Goal: Information Seeking & Learning: Learn about a topic

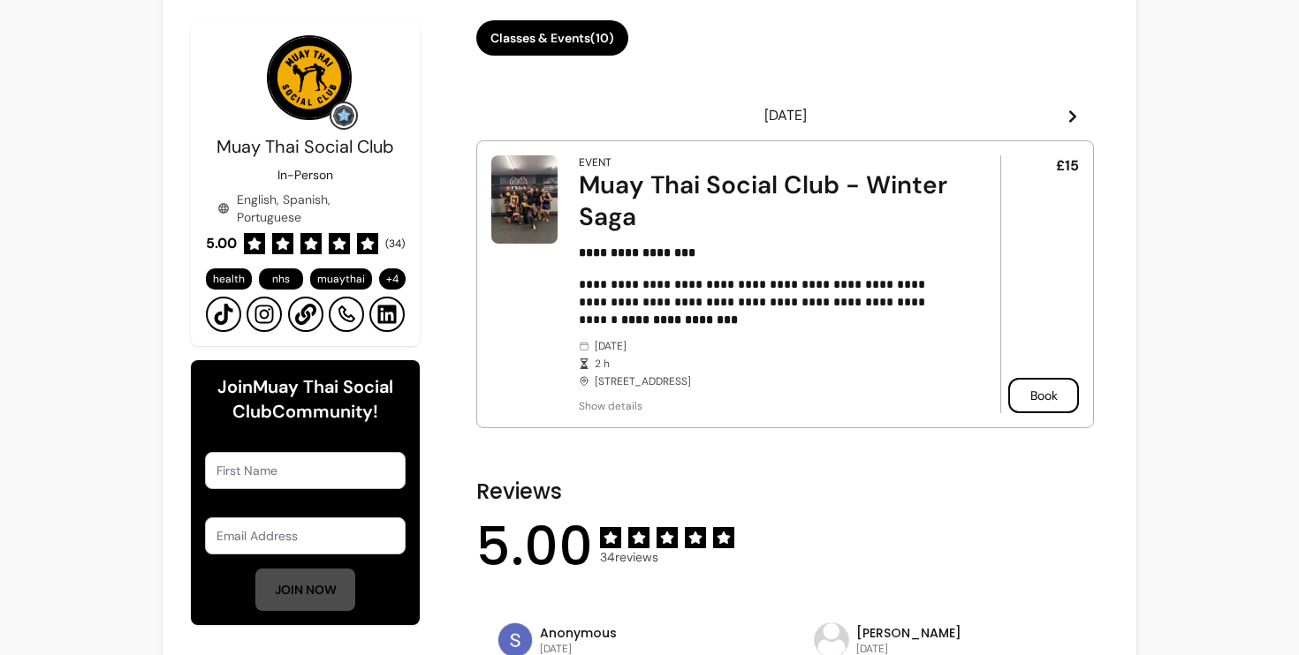
scroll to position [443, 0]
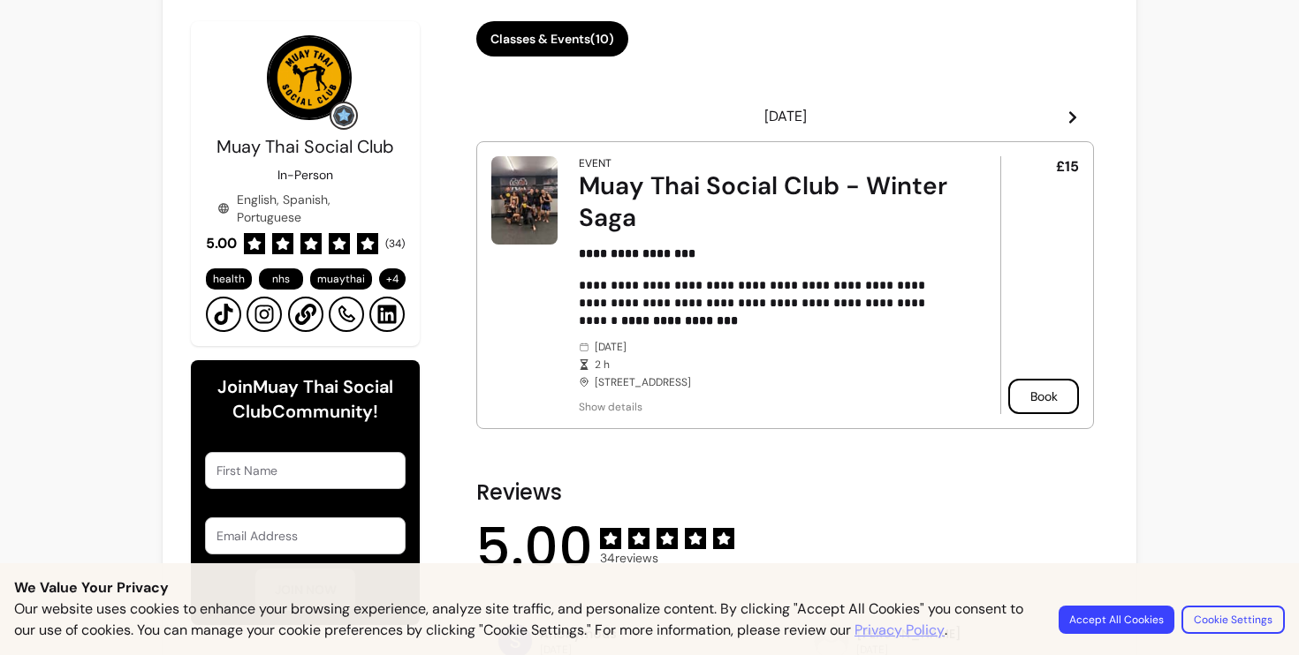
click at [524, 216] on img at bounding box center [524, 200] width 66 height 88
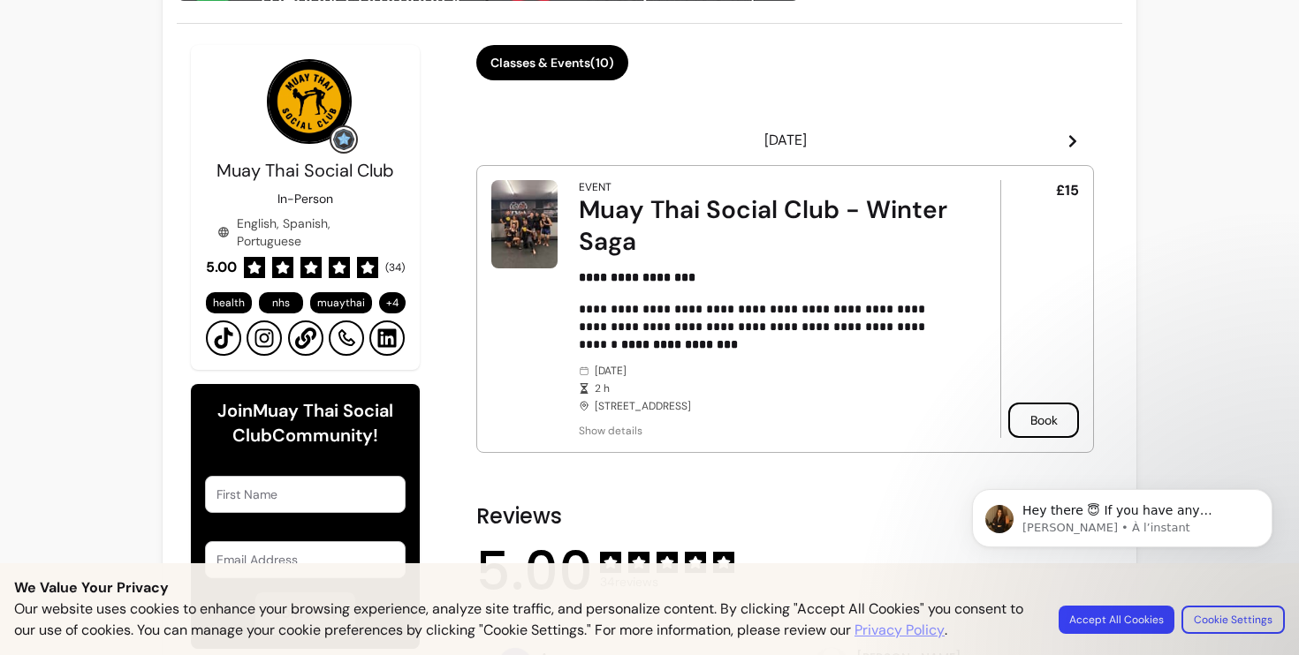
scroll to position [0, 0]
click at [1046, 525] on p "[PERSON_NAME] • À l’instant" at bounding box center [1136, 528] width 228 height 16
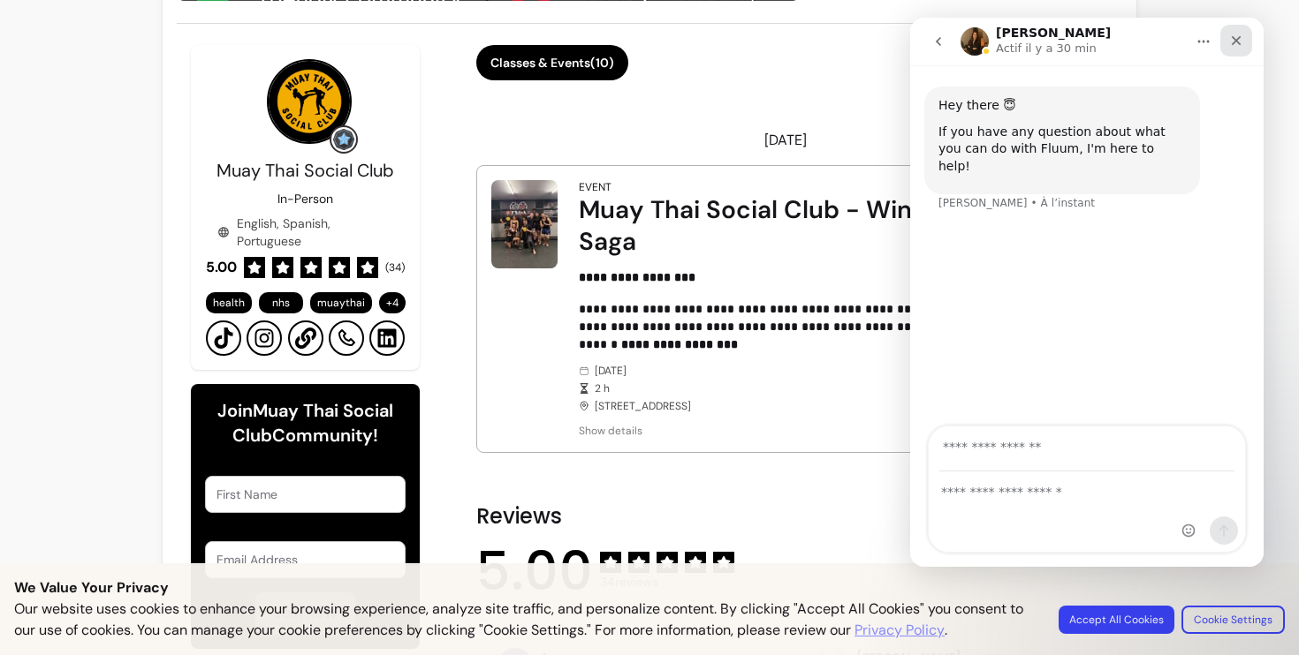
click at [1238, 45] on icon "Fermer" at bounding box center [1236, 41] width 14 height 14
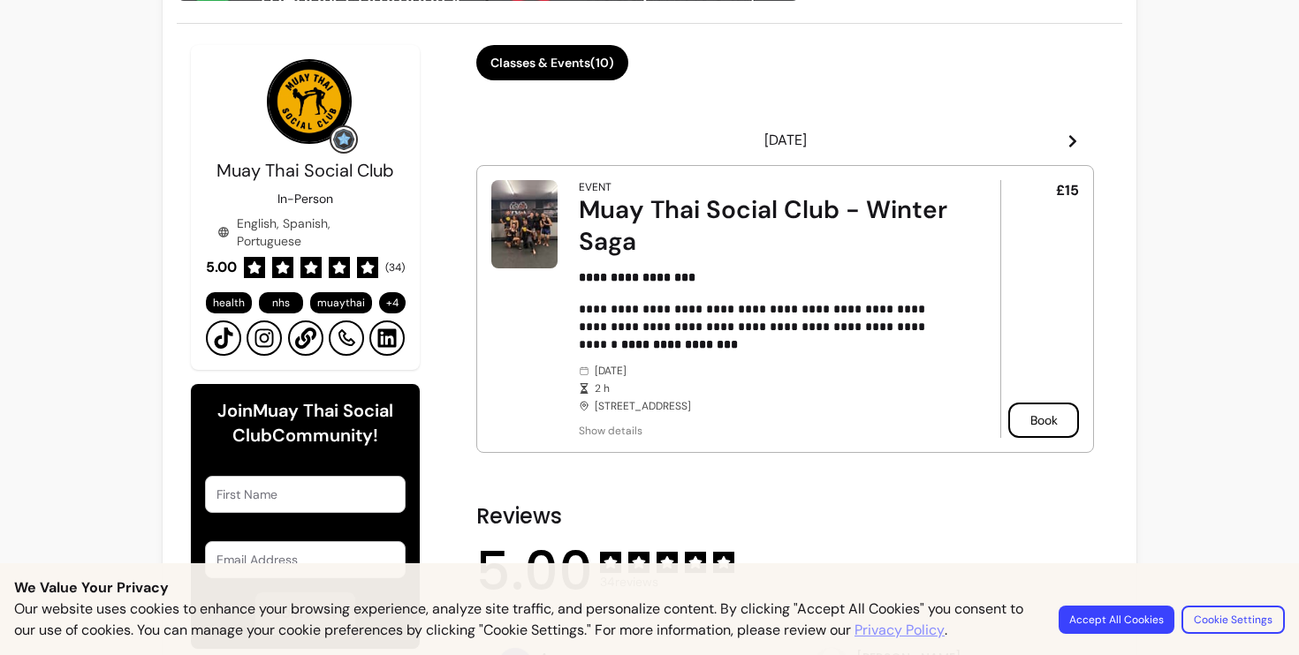
click at [1117, 621] on button "Accept All Cookies" at bounding box center [1116, 620] width 116 height 28
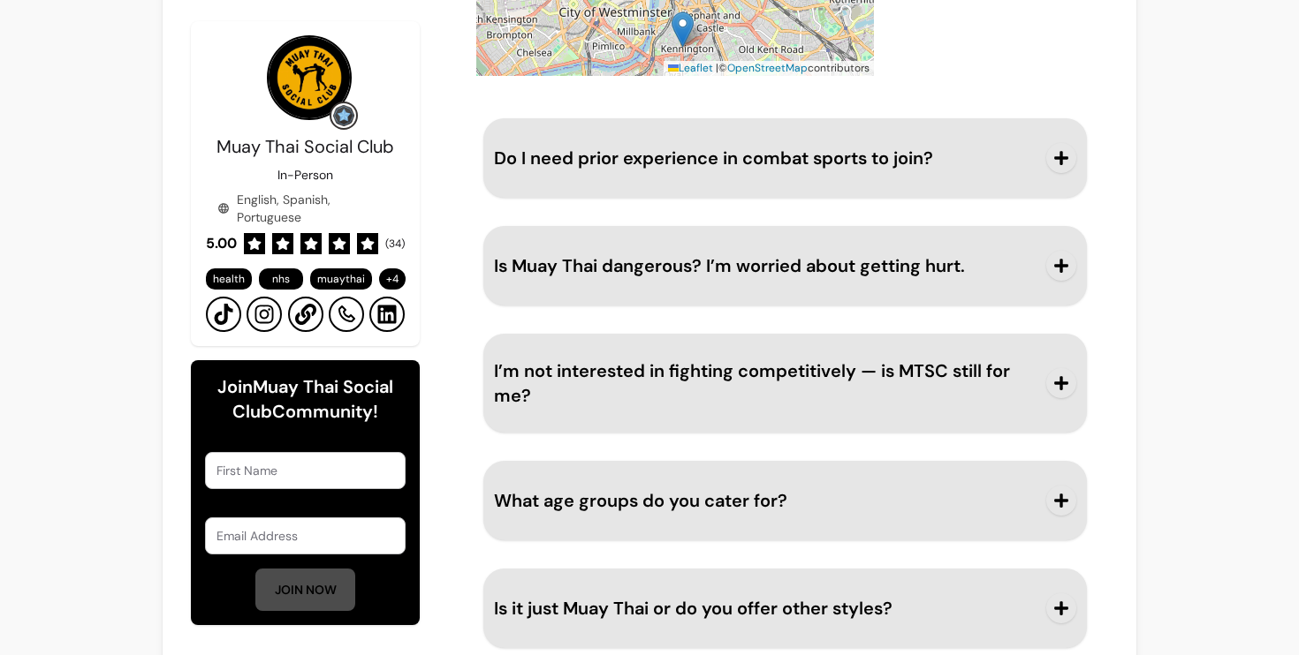
scroll to position [2129, 0]
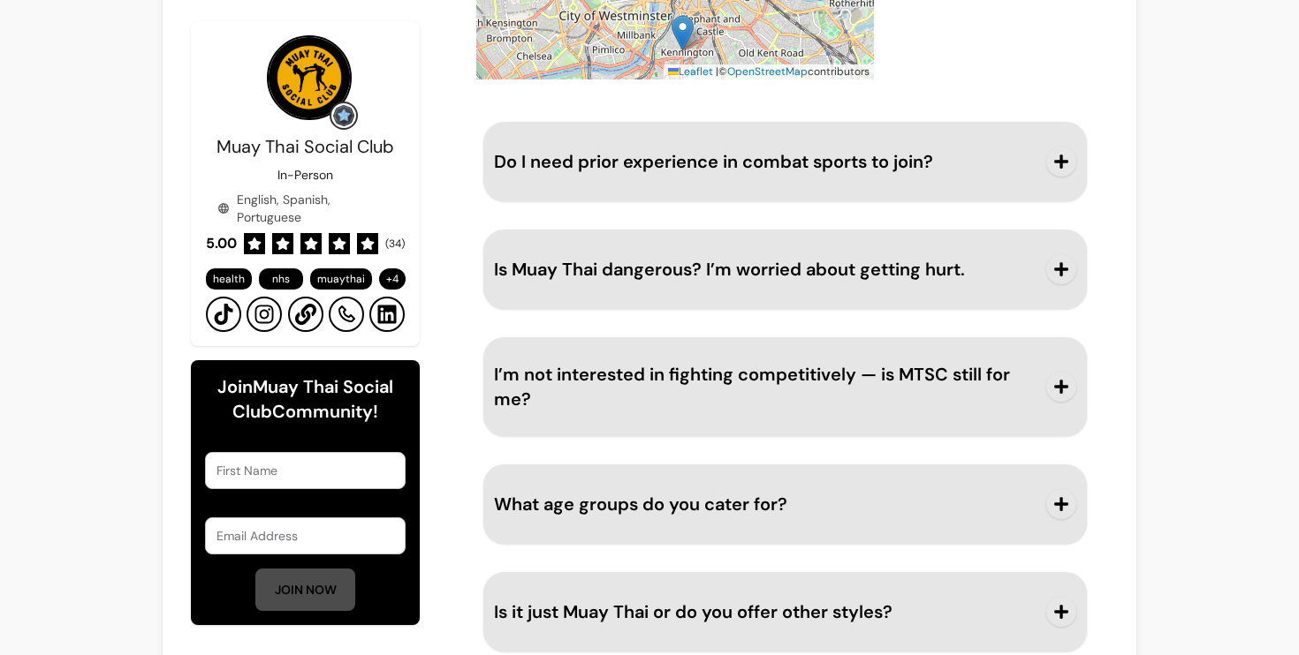
click at [1042, 170] on button "Do I need prior experience in combat sports to join?" at bounding box center [785, 162] width 582 height 58
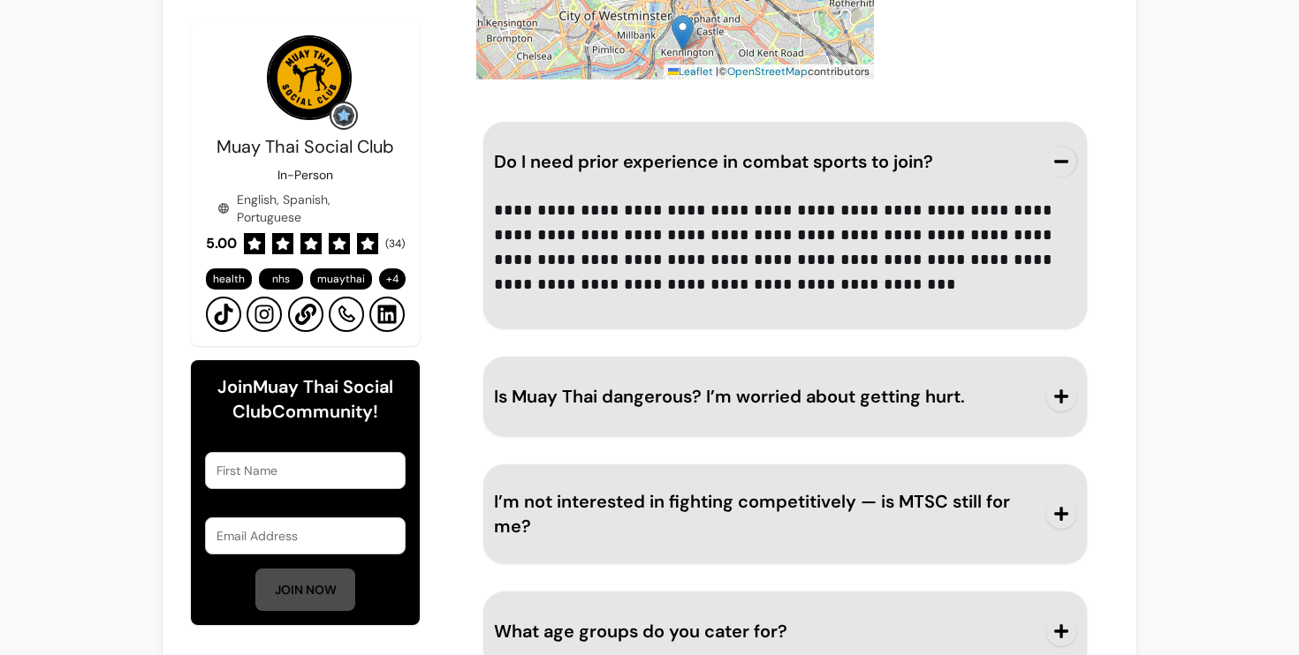
click at [1052, 165] on span "button" at bounding box center [1061, 162] width 30 height 30
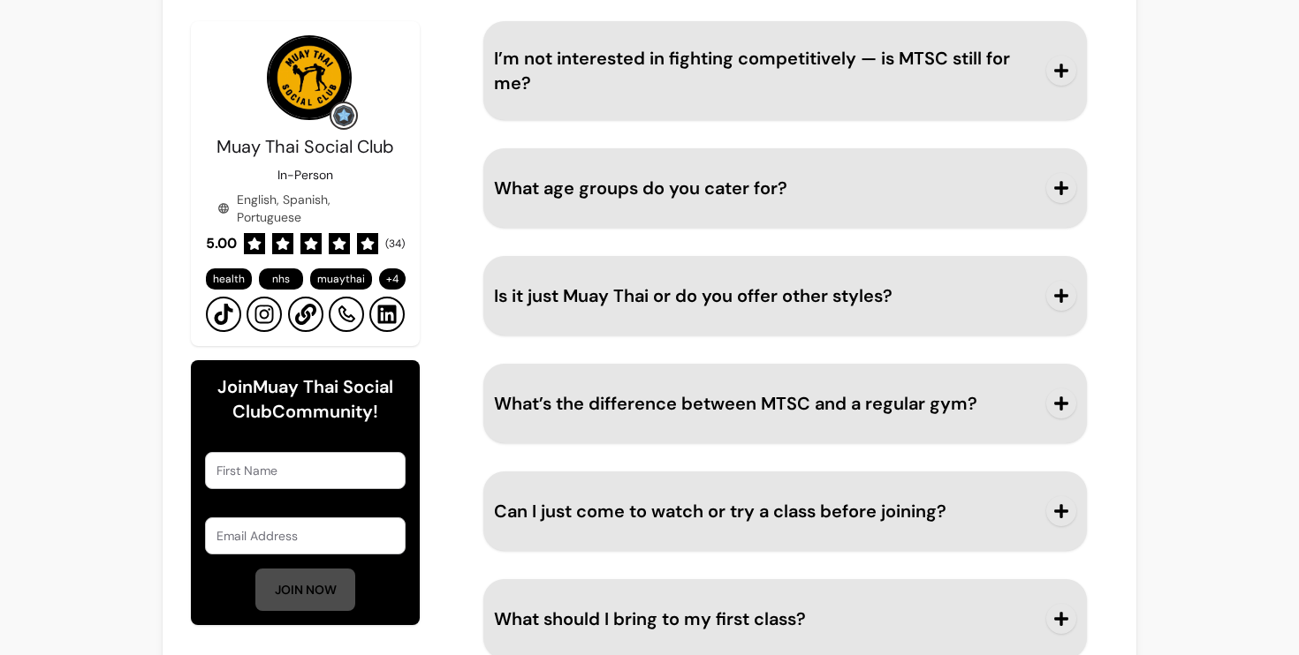
scroll to position [2459, 0]
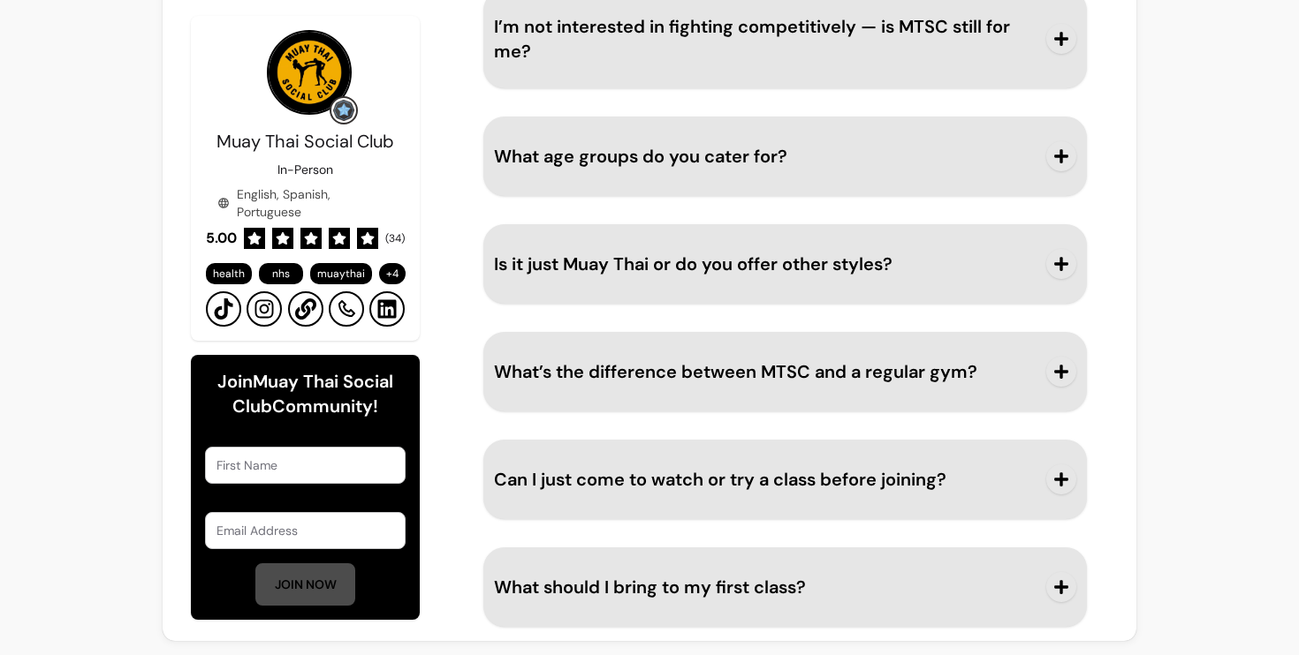
click at [1035, 144] on button "What age groups do you cater for?" at bounding box center [785, 156] width 582 height 58
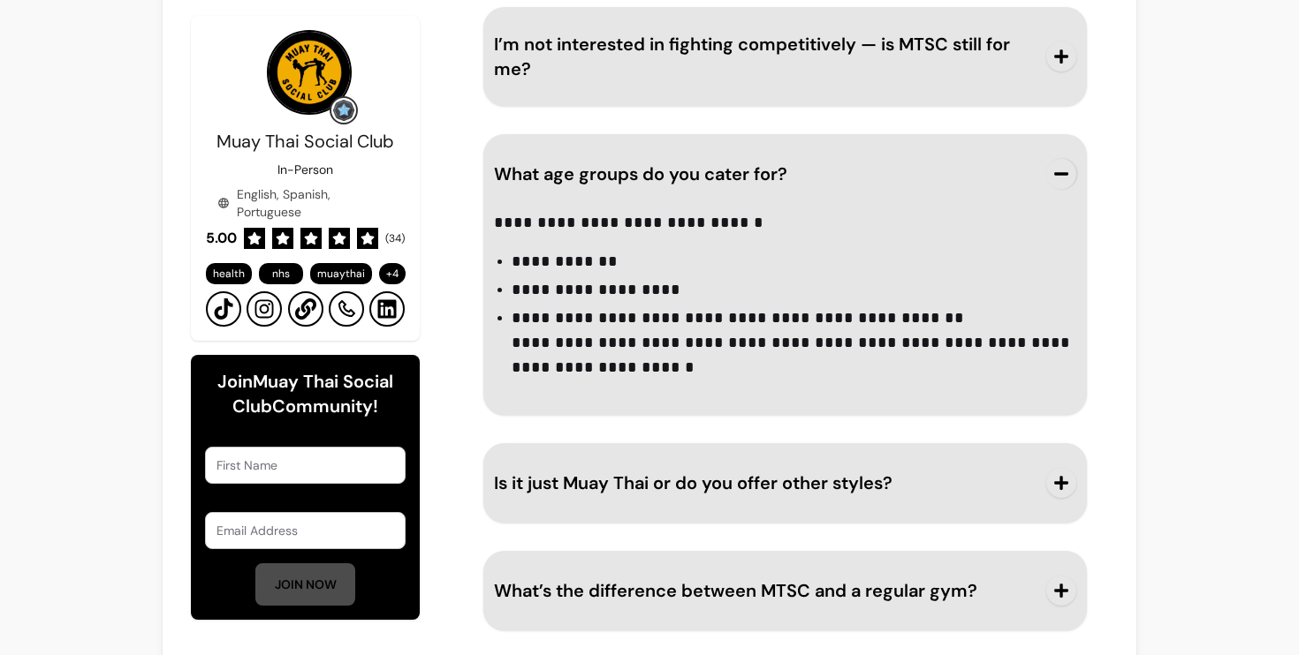
click at [1038, 145] on button "What age groups do you cater for?" at bounding box center [785, 174] width 582 height 58
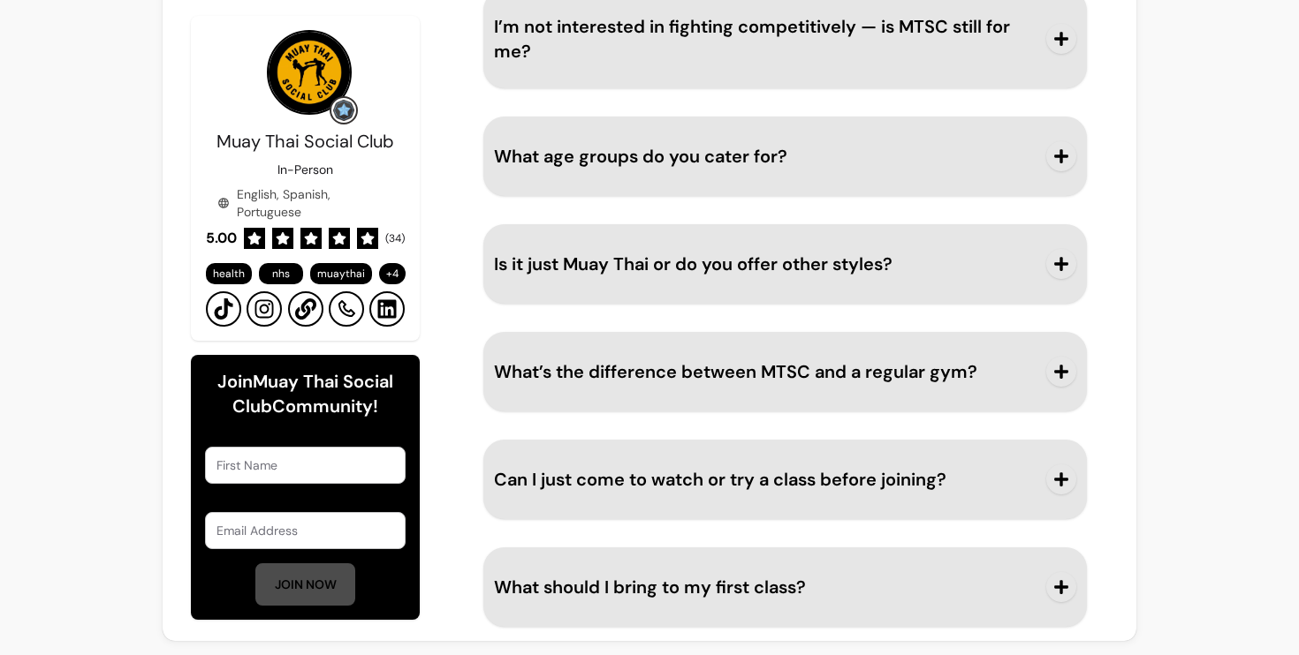
click at [1056, 266] on icon "button" at bounding box center [1061, 264] width 16 height 16
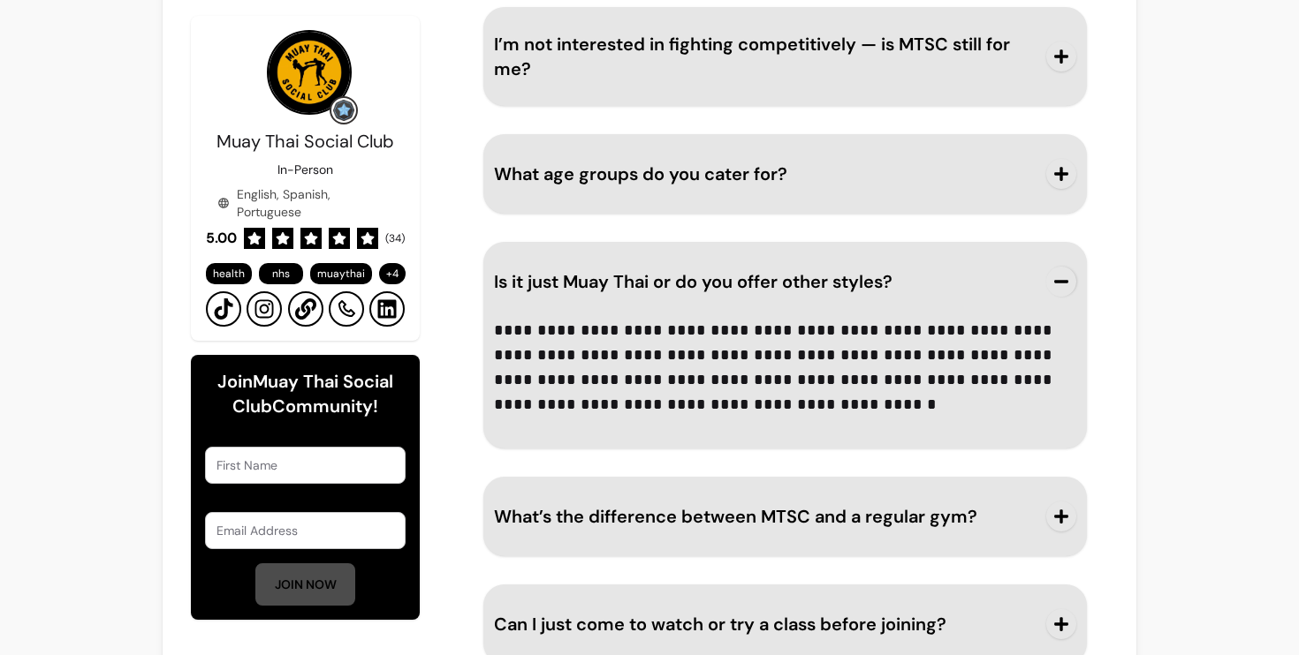
click at [1056, 266] on button "Is it just Muay Thai or do you offer other styles?" at bounding box center [785, 282] width 582 height 58
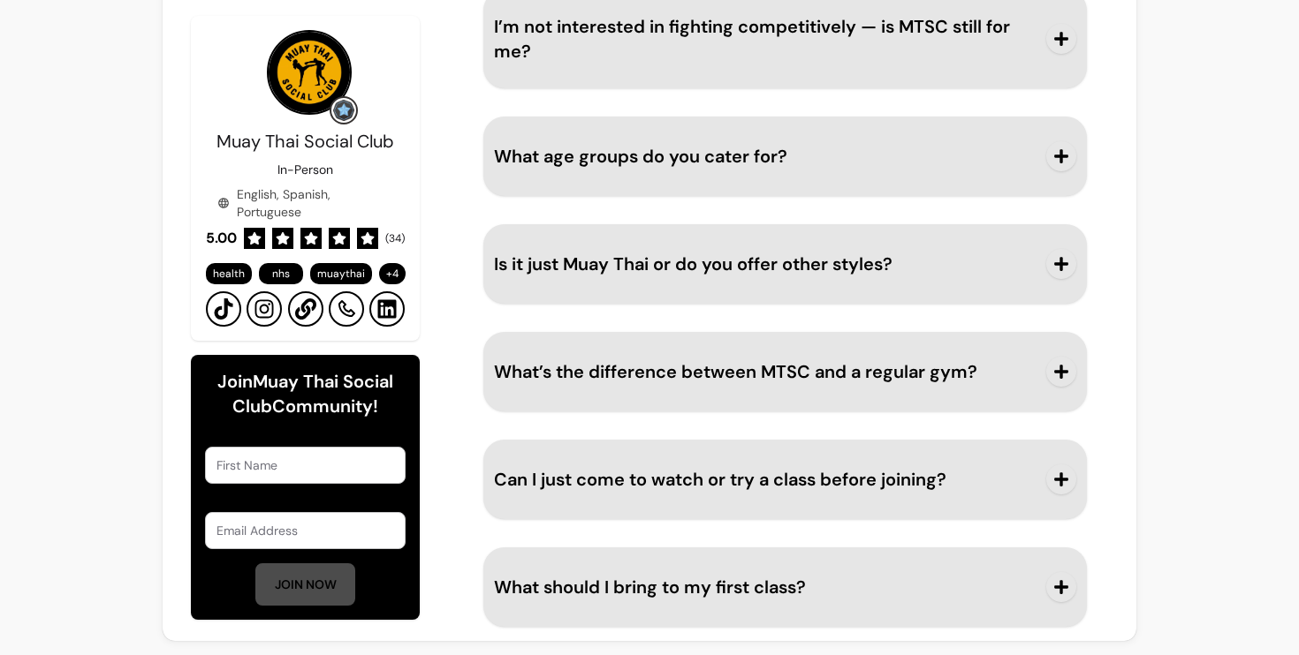
click at [633, 473] on span "Can I just come to watch or try a class before joining?" at bounding box center [720, 479] width 452 height 23
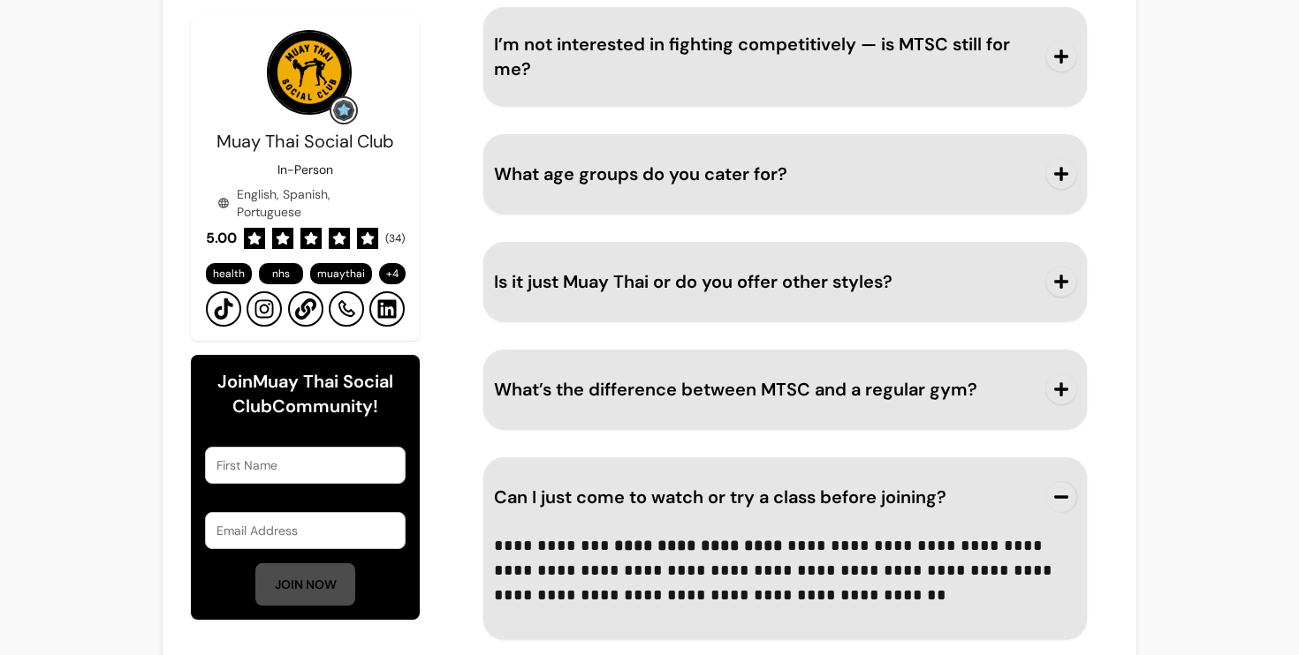
click at [629, 481] on button "Can I just come to watch or try a class before joining?" at bounding box center [785, 497] width 582 height 58
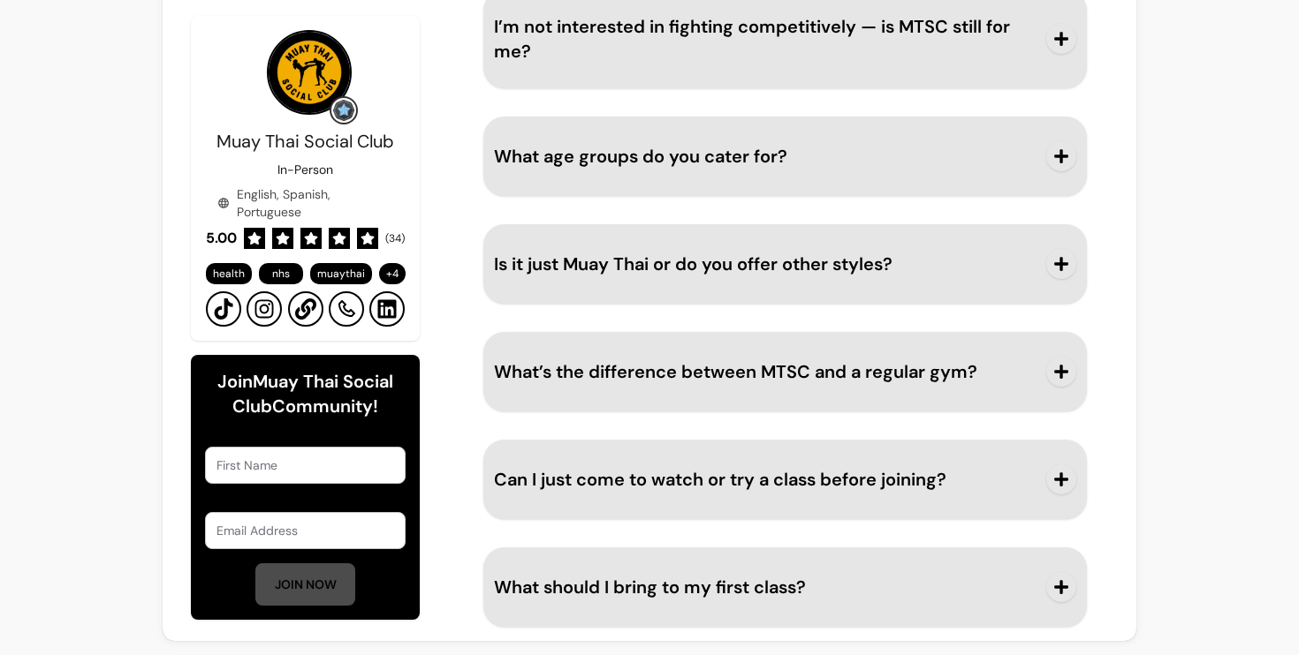
click at [602, 591] on span "What should I bring to my first class?" at bounding box center [650, 587] width 312 height 23
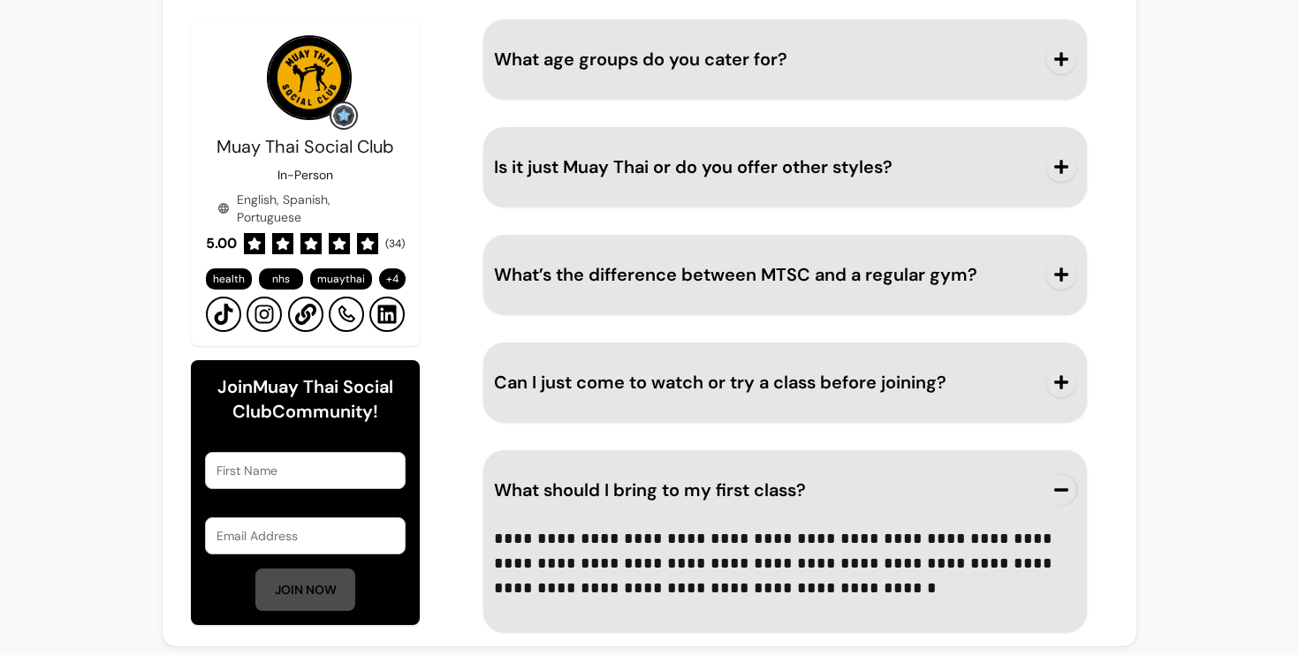
scroll to position [2580, 0]
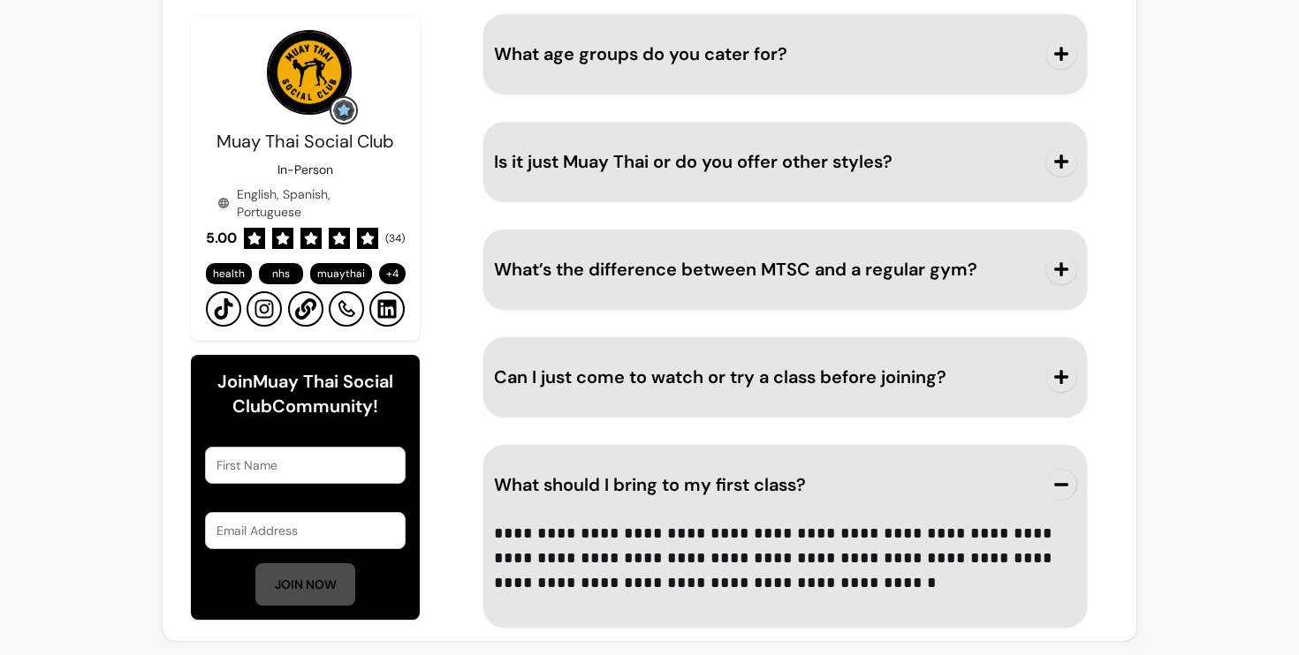
click at [641, 470] on button "What should I bring to my first class?" at bounding box center [785, 485] width 582 height 58
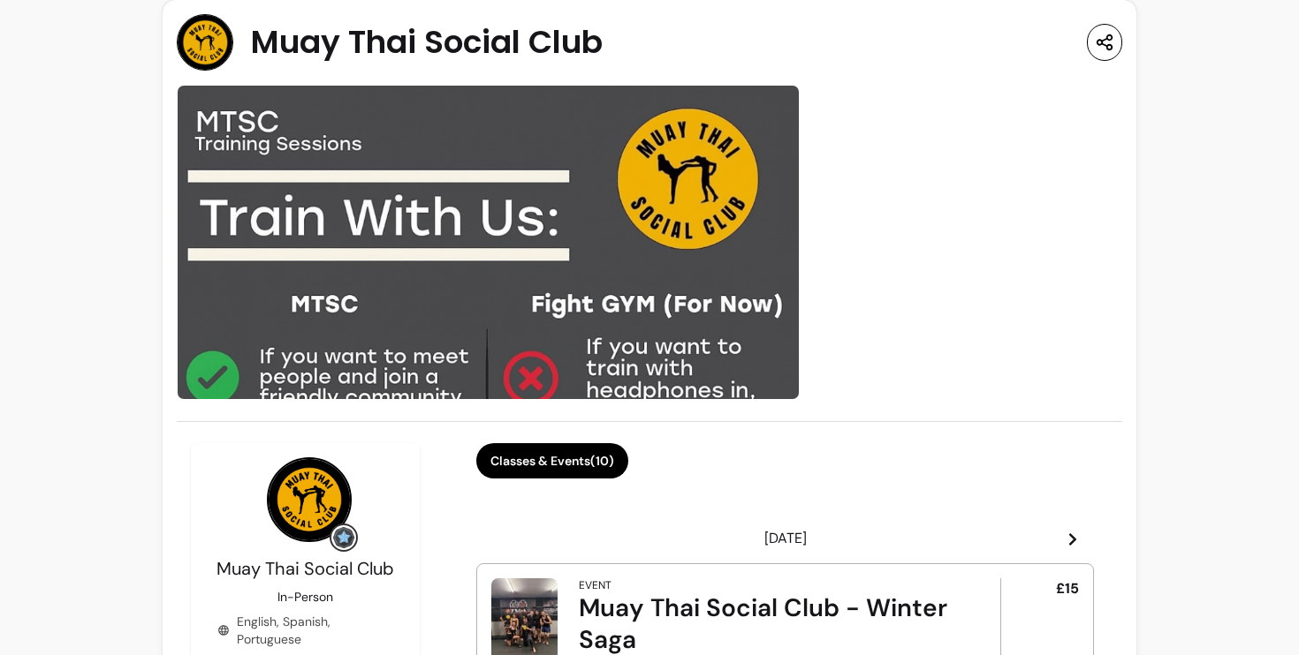
scroll to position [0, 0]
